Goal: Task Accomplishment & Management: Manage account settings

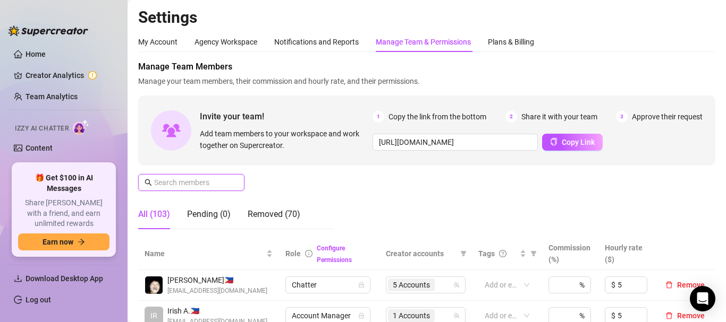
click at [173, 184] on input "text" at bounding box center [191, 183] width 75 height 12
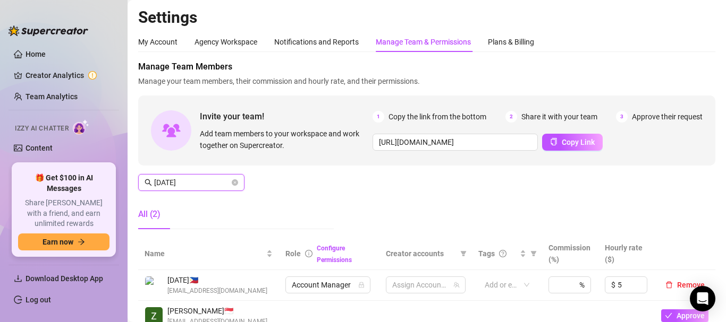
click at [168, 184] on input "[DATE]" at bounding box center [191, 183] width 75 height 12
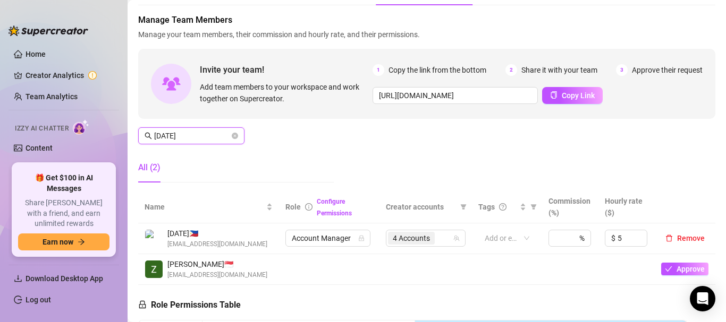
scroll to position [53, 0]
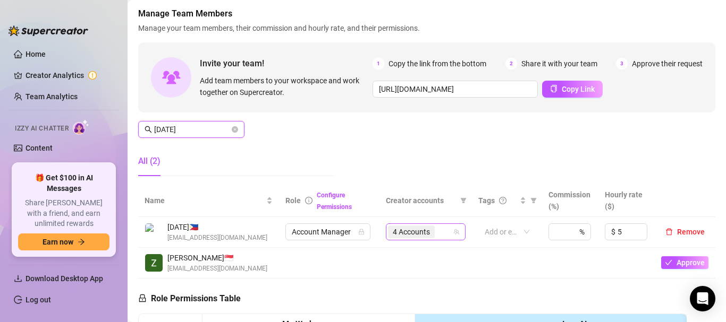
click at [407, 232] on span "4 Accounts" at bounding box center [411, 232] width 37 height 12
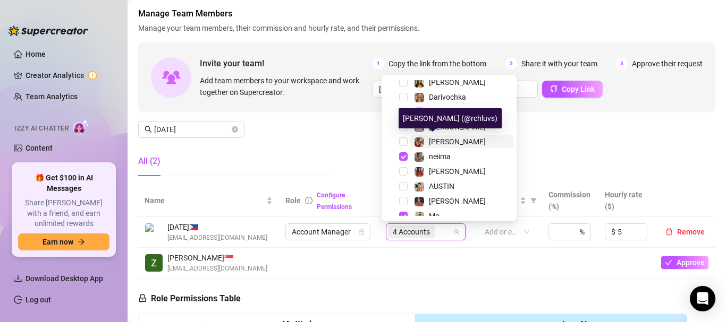
scroll to position [236, 0]
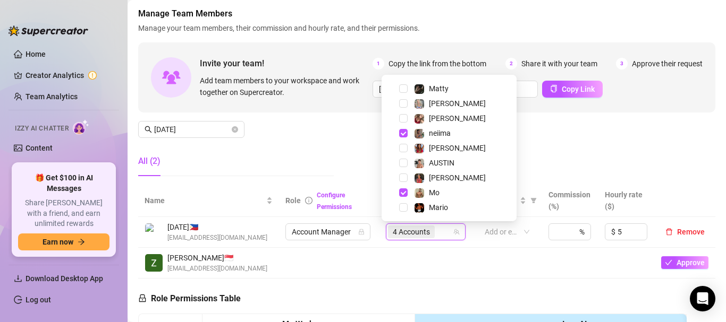
click at [405, 198] on div "Mo" at bounding box center [449, 192] width 130 height 13
click at [404, 195] on span "Select tree node" at bounding box center [403, 193] width 9 height 9
click at [451, 269] on td at bounding box center [425, 263] width 92 height 31
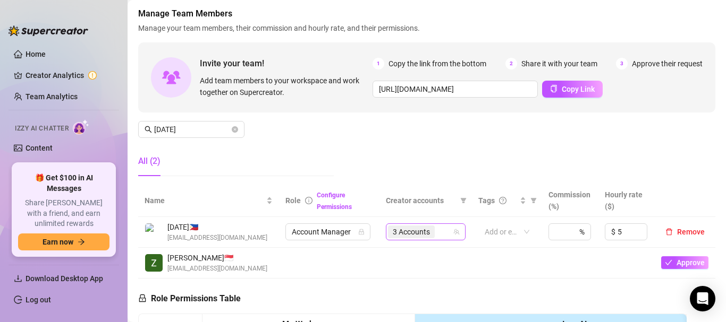
click at [393, 231] on span "3 Accounts" at bounding box center [411, 232] width 37 height 12
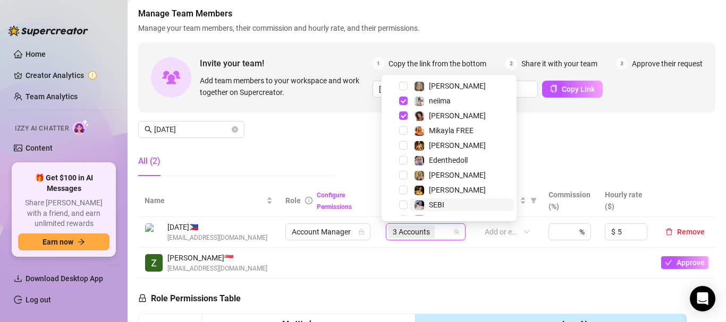
scroll to position [15, 0]
drag, startPoint x: 594, startPoint y: 179, endPoint x: 600, endPoint y: 167, distance: 12.4
click at [594, 178] on div "Manage Team Members Manage your team members, their commission and hourly rate,…" at bounding box center [426, 95] width 577 height 177
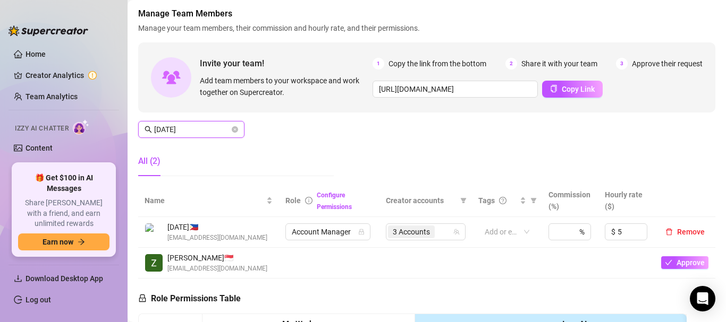
drag, startPoint x: 165, startPoint y: 130, endPoint x: 151, endPoint y: 117, distance: 19.2
click at [149, 125] on span "[DATE]" at bounding box center [191, 129] width 106 height 17
type input "dom"
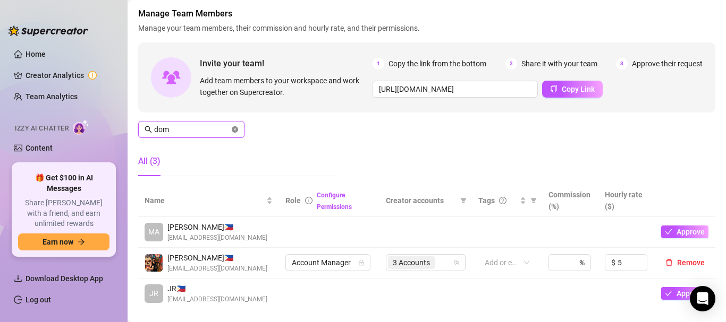
click at [236, 129] on icon "close-circle" at bounding box center [235, 129] width 6 height 6
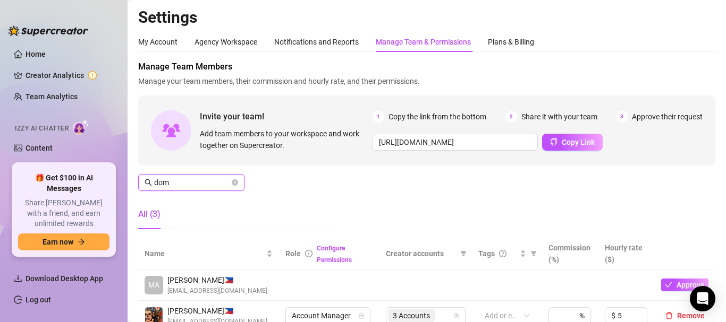
scroll to position [53, 0]
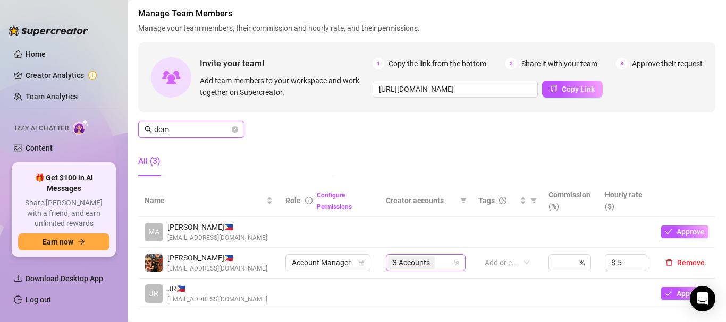
click at [396, 261] on span "3 Accounts" at bounding box center [411, 263] width 37 height 12
type input "dom"
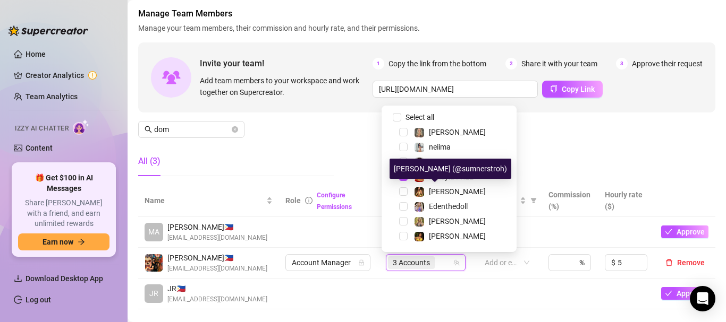
click at [454, 174] on div "[PERSON_NAME] (@sumnerstroh)" at bounding box center [450, 169] width 122 height 20
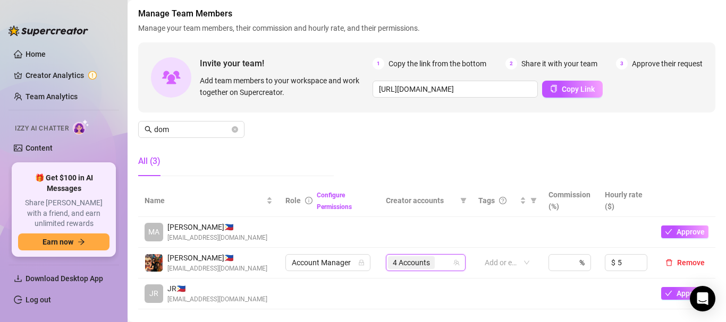
click at [413, 256] on div "4 Accounts" at bounding box center [412, 263] width 49 height 15
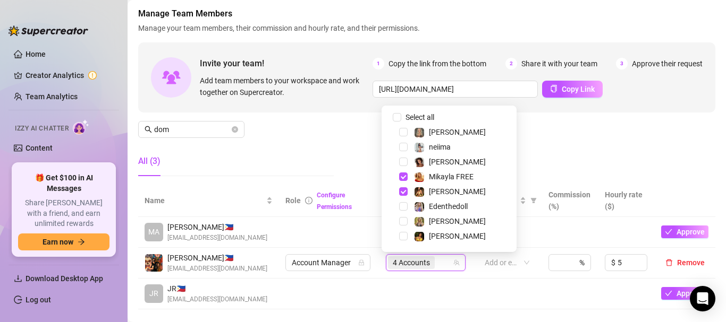
click at [409, 188] on div "[PERSON_NAME]" at bounding box center [449, 191] width 130 height 13
click at [404, 191] on span "Select tree node" at bounding box center [403, 192] width 9 height 9
click at [405, 176] on span "Select tree node" at bounding box center [403, 177] width 9 height 9
click at [515, 161] on div "Manage Team Members Manage your team members, their commission and hourly rate,…" at bounding box center [426, 95] width 577 height 177
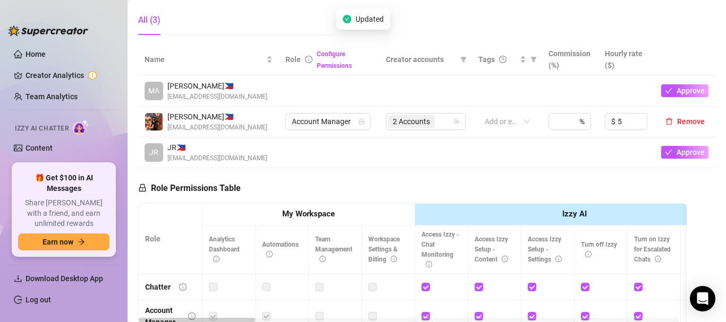
scroll to position [266, 0]
